Goal: Task Accomplishment & Management: Manage account settings

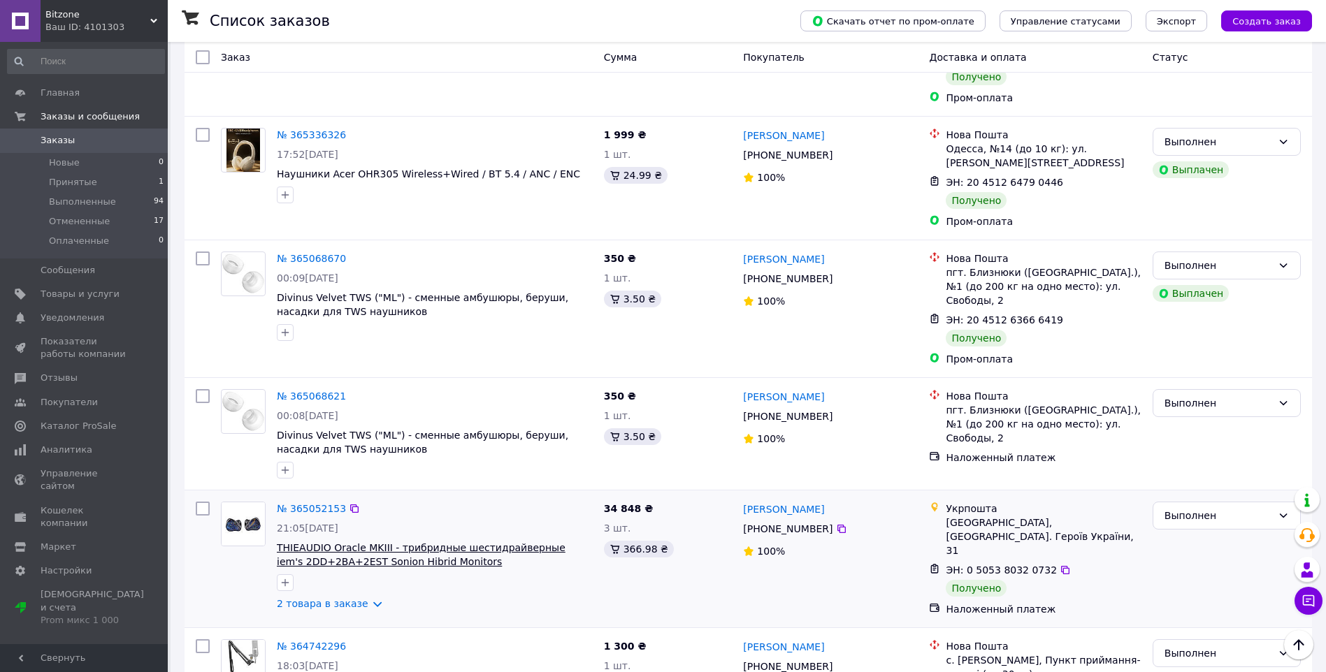
scroll to position [699, 0]
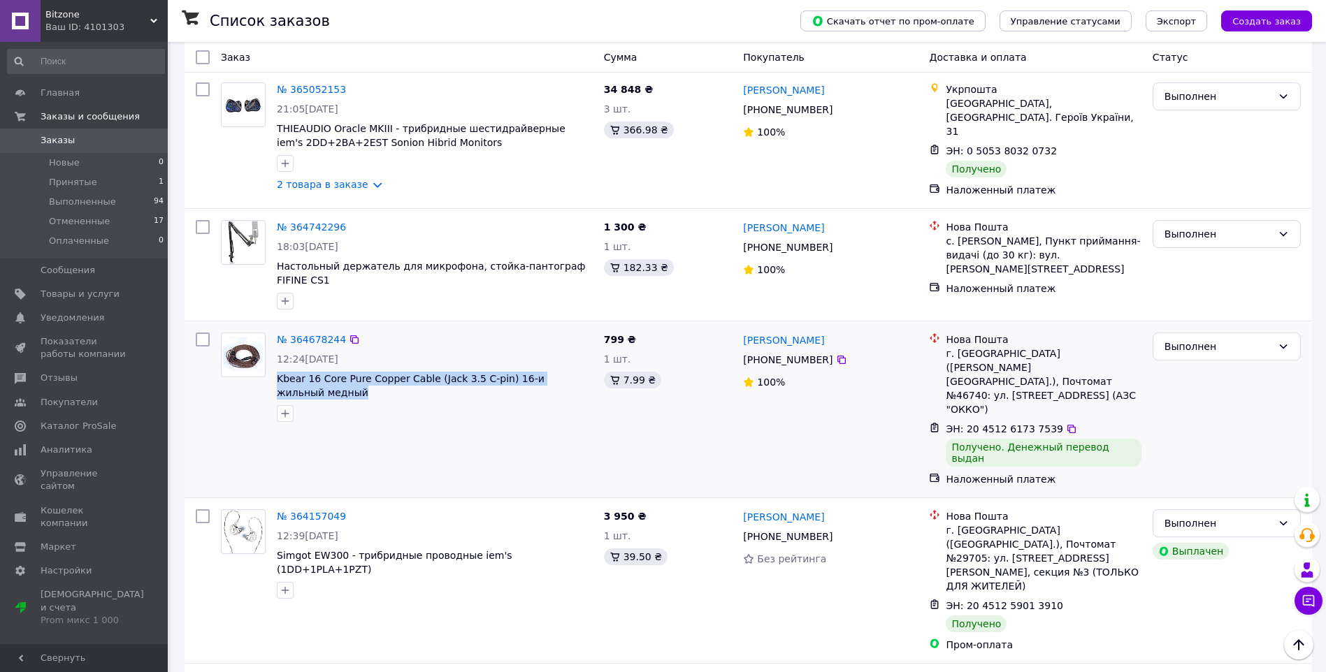
drag, startPoint x: 274, startPoint y: 330, endPoint x: 502, endPoint y: 347, distance: 228.5
click at [502, 347] on div "№ 364678244 12:24[DATE] Kbear 16 Core Pure Copper Cable (Jack 3.5 C-pin) 16-и ж…" at bounding box center [434, 377] width 327 height 101
drag, startPoint x: 502, startPoint y: 347, endPoint x: 495, endPoint y: 334, distance: 14.4
copy span "Kbear 16 Core Pure Copper Cable (Jack 3.5 C-pin) 16-и жильный медный"
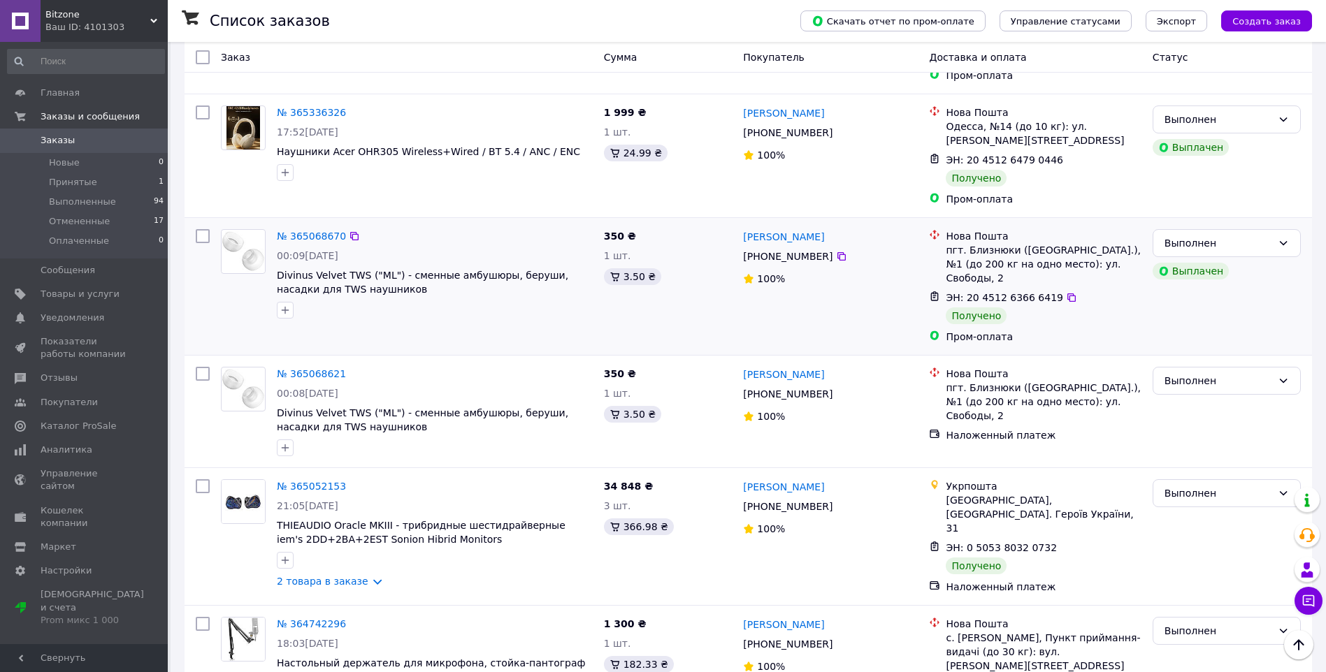
scroll to position [280, 0]
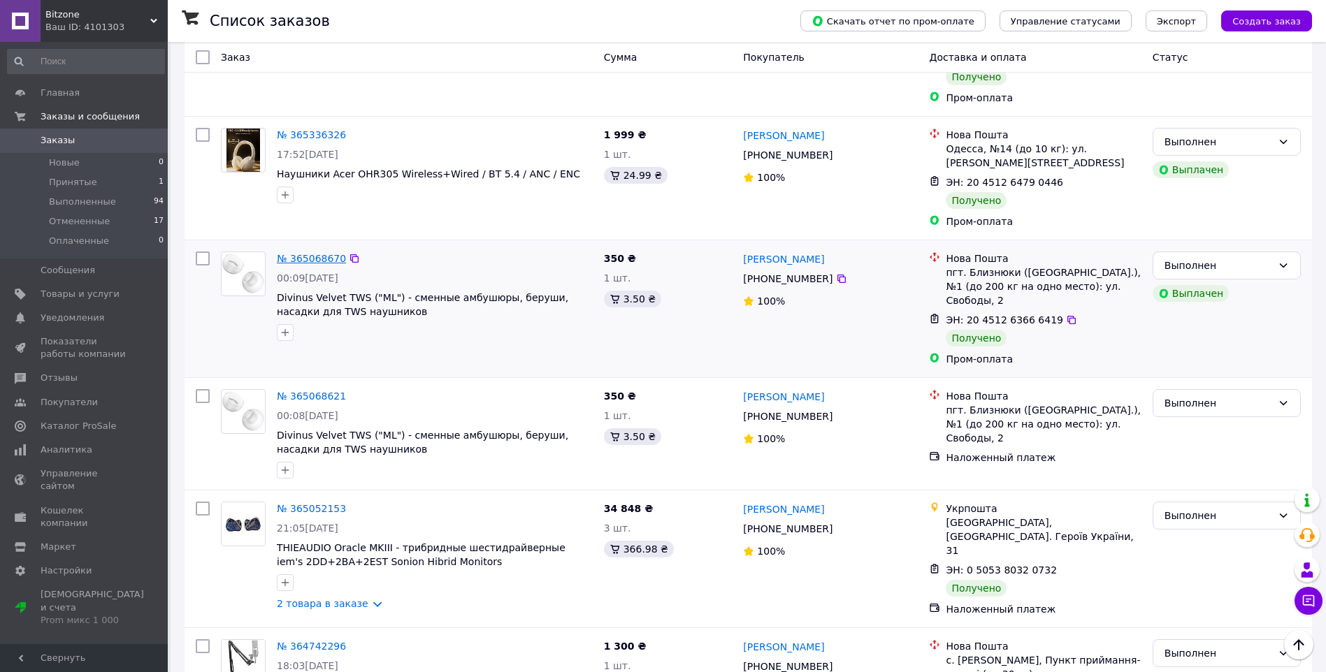
click at [316, 253] on link "№ 365068670" at bounding box center [311, 258] width 69 height 11
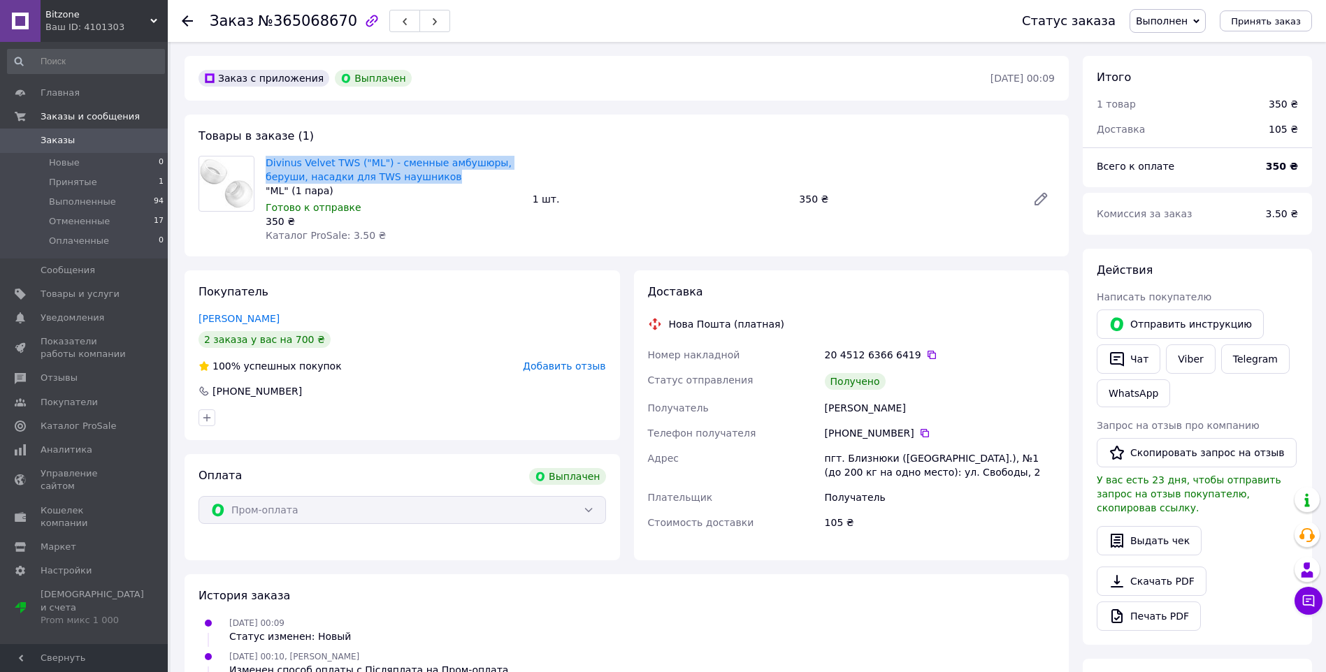
drag, startPoint x: 439, startPoint y: 176, endPoint x: 260, endPoint y: 152, distance: 180.5
click at [260, 153] on div "Divinus Velvet TWS ("ML") - сменные амбушюры, беруши, насадки для TWS наушников…" at bounding box center [393, 199] width 267 height 92
drag, startPoint x: 260, startPoint y: 152, endPoint x: 284, endPoint y: 173, distance: 32.2
copy link "Divinus Velvet TWS ("ML") - сменные амбушюры, беруши, насадки для TWS наушников"
click at [71, 303] on link "Товары и услуги" at bounding box center [86, 294] width 172 height 24
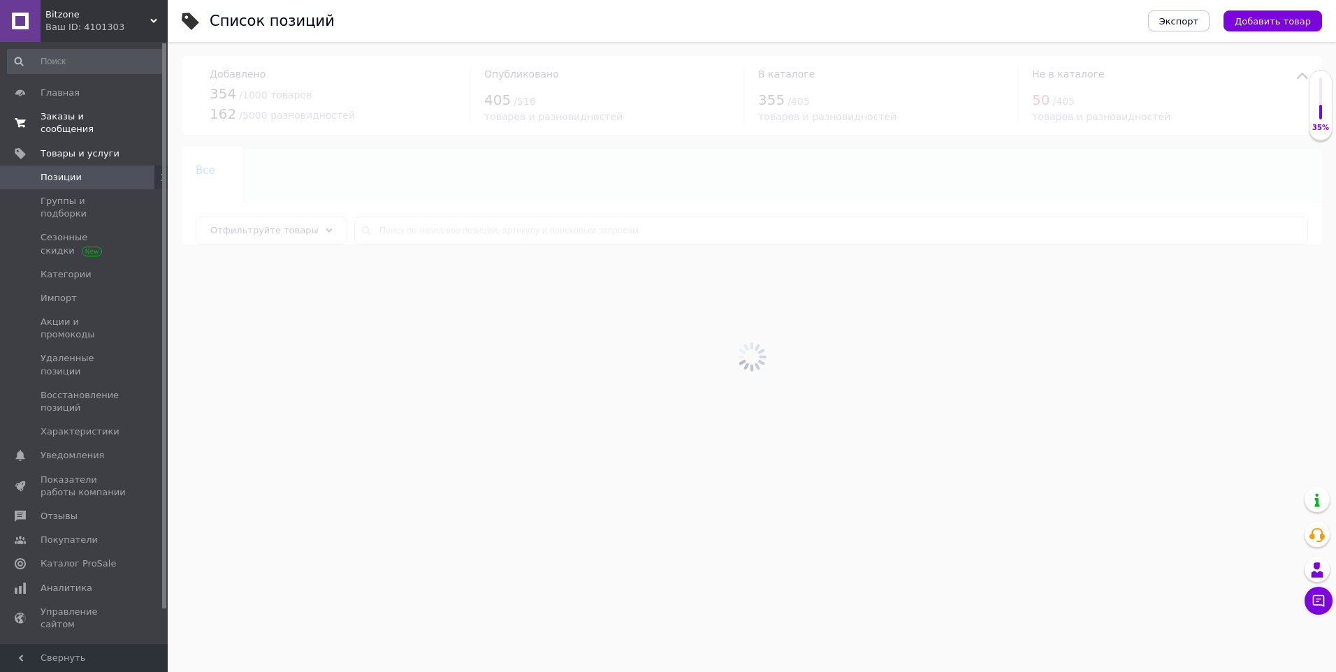
click at [69, 120] on span "Заказы и сообщения" at bounding box center [85, 122] width 89 height 25
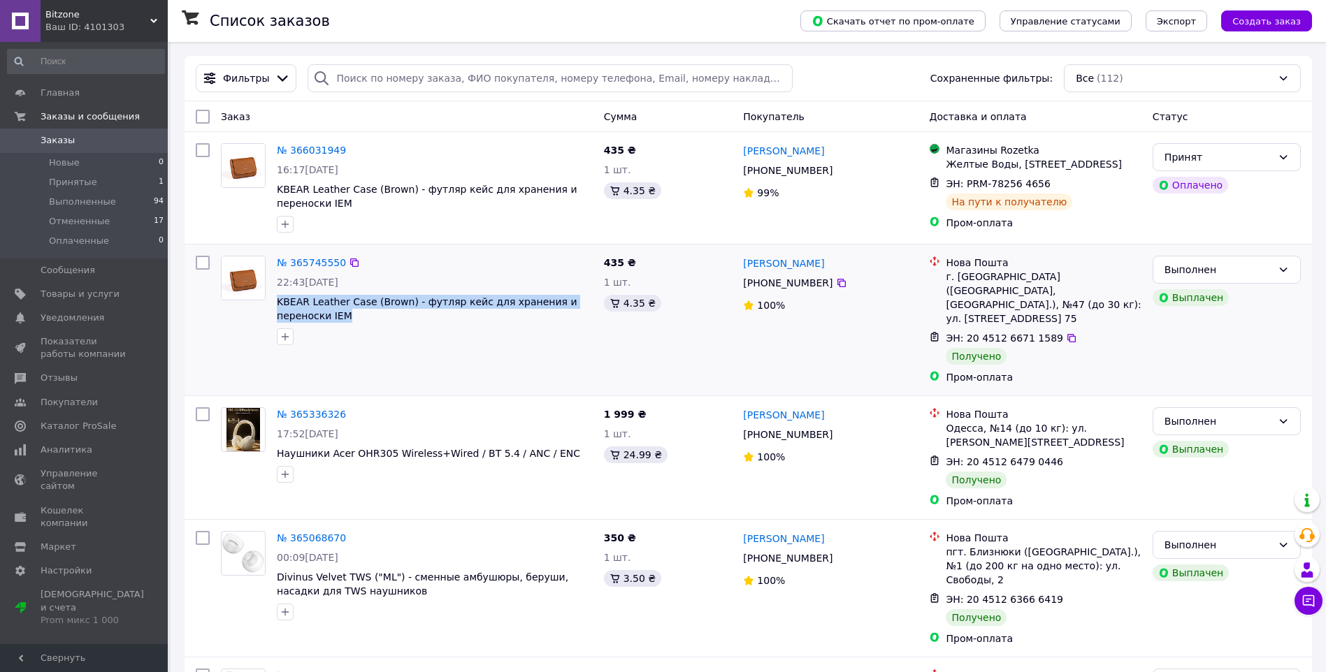
drag, startPoint x: 272, startPoint y: 301, endPoint x: 306, endPoint y: 315, distance: 37.3
click at [306, 315] on div "№ 365745550 22:43[DATE] KBEAR Leather Case (Brown) - футляр кейс для хранения и…" at bounding box center [434, 300] width 327 height 101
drag, startPoint x: 308, startPoint y: 309, endPoint x: 300, endPoint y: 302, distance: 10.9
copy span "KBEAR Leather Case (Brown) - футляр кейс для хранения и переноски IEM"
click at [298, 258] on link "№ 365745550" at bounding box center [311, 262] width 69 height 11
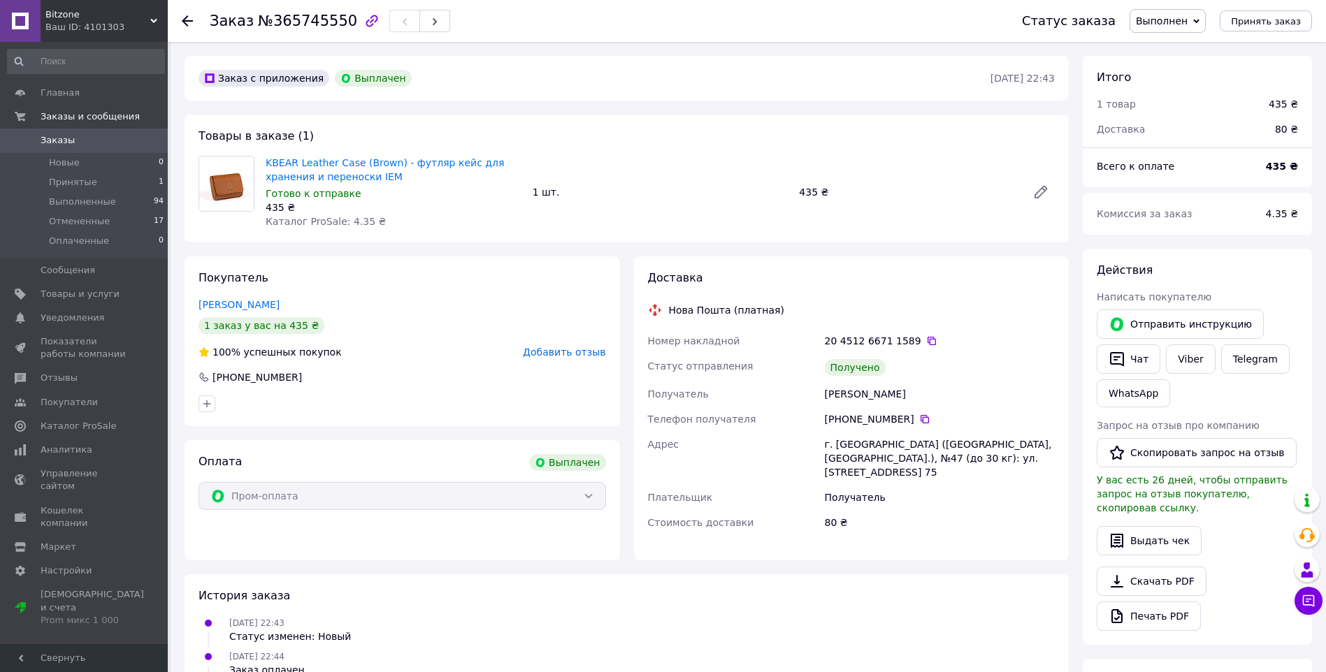
click at [188, 21] on use at bounding box center [187, 20] width 11 height 11
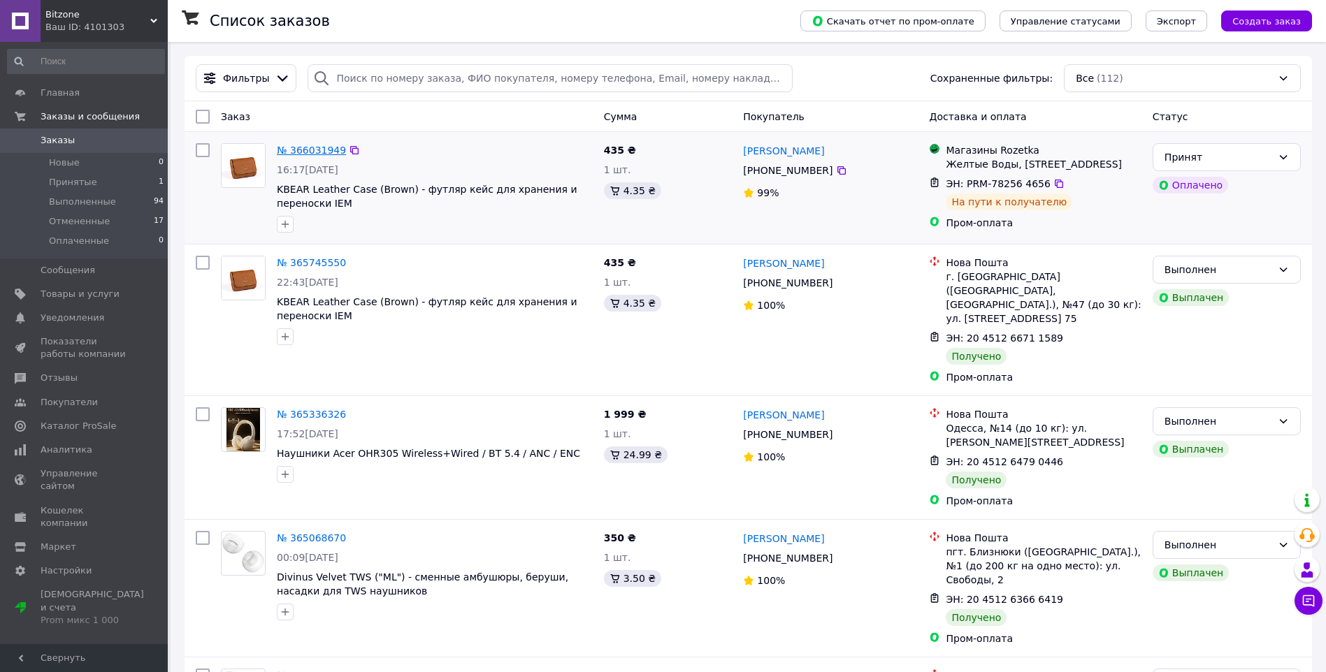
click at [314, 146] on link "№ 366031949" at bounding box center [311, 150] width 69 height 11
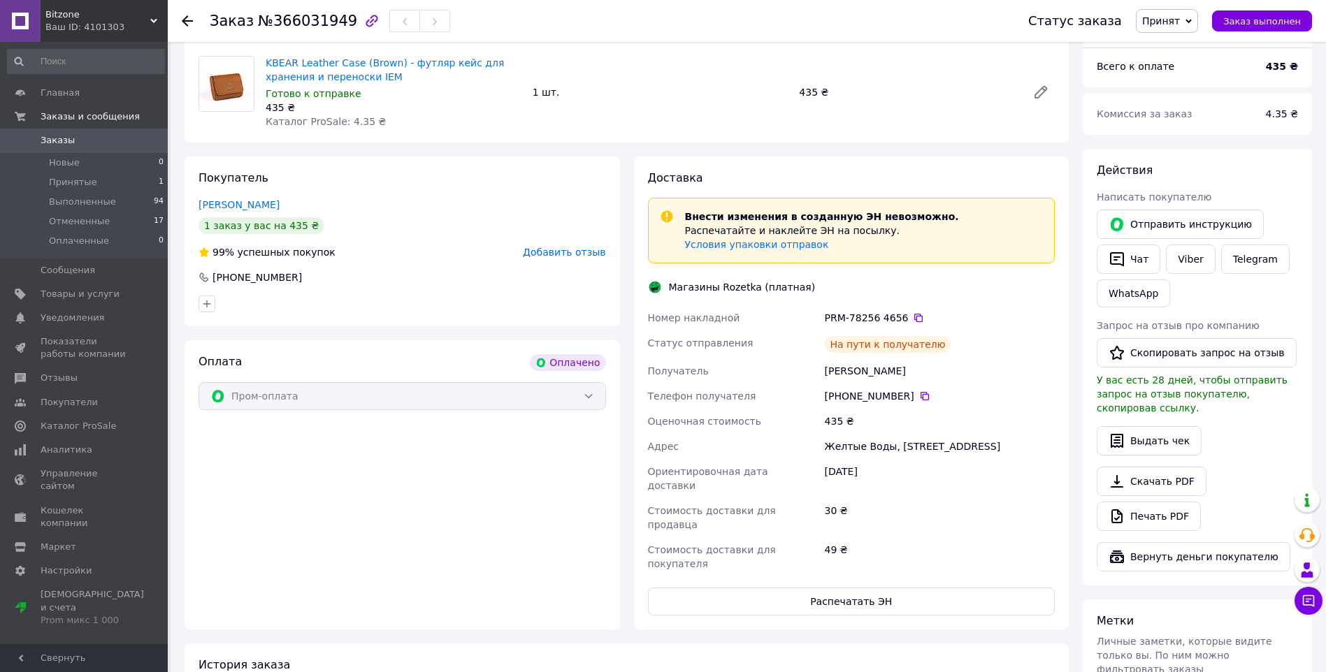
scroll to position [140, 0]
click at [187, 26] on use at bounding box center [187, 20] width 11 height 11
